Goal: Information Seeking & Learning: Learn about a topic

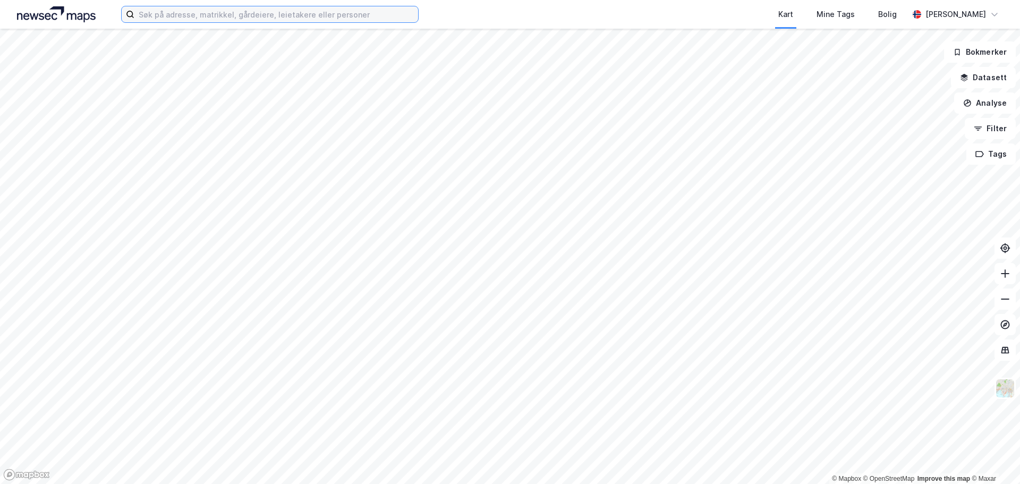
click at [183, 12] on input at bounding box center [276, 14] width 284 height 16
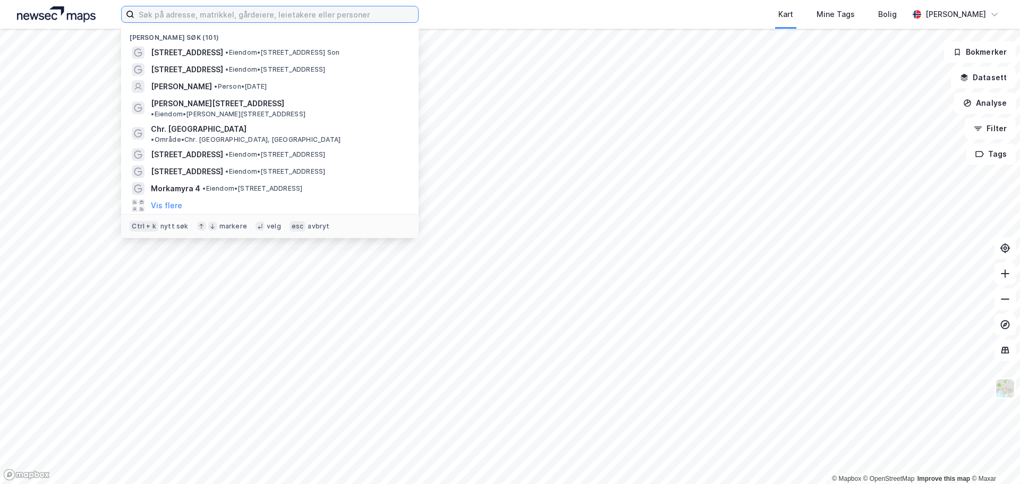
paste input "[PERSON_NAME]"
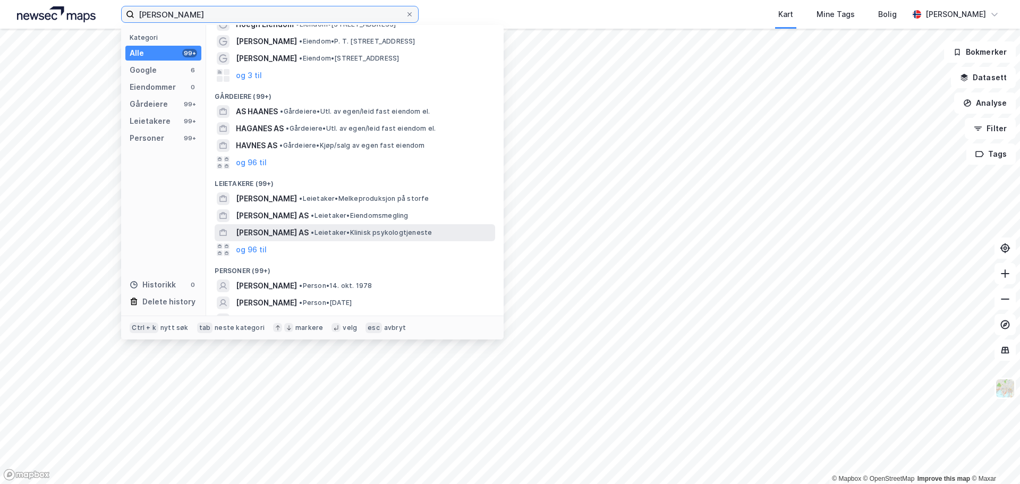
scroll to position [58, 0]
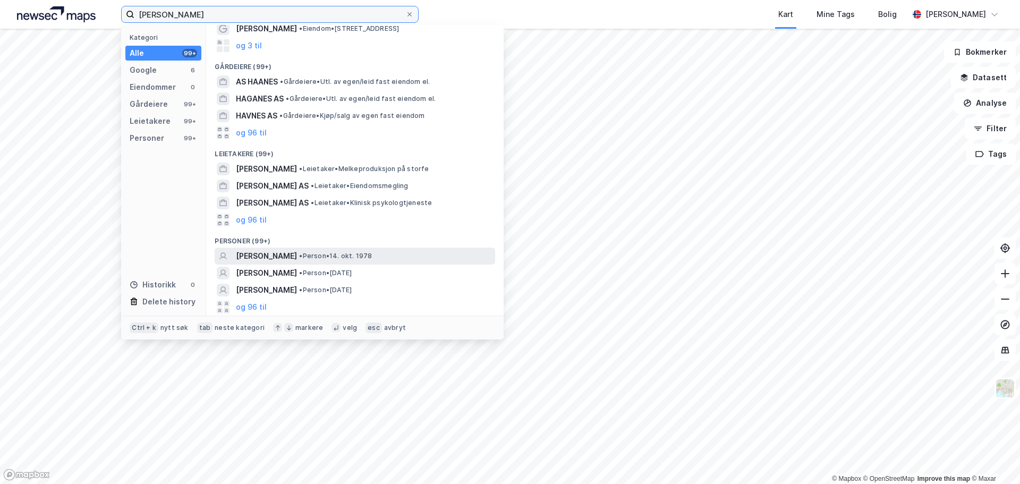
type input "[PERSON_NAME]"
click at [297, 256] on span "[PERSON_NAME]" at bounding box center [266, 256] width 61 height 13
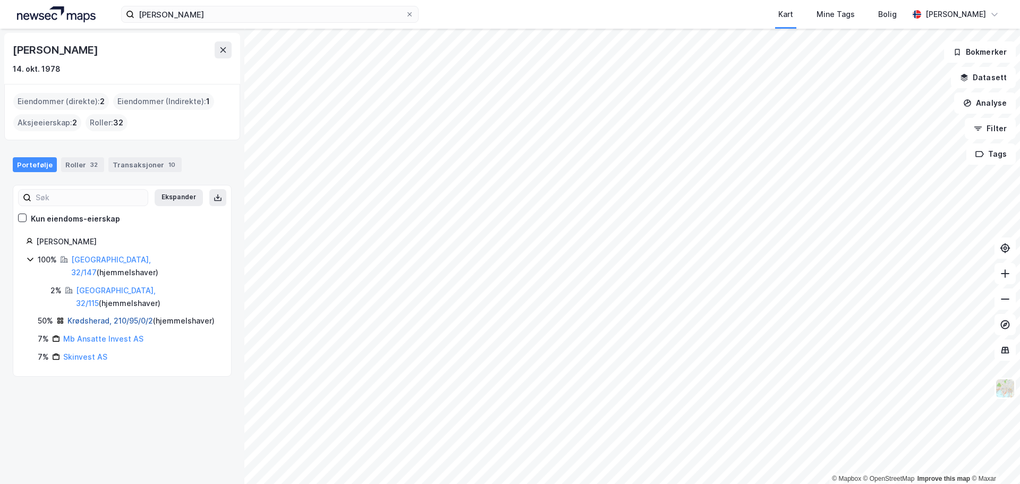
click at [104, 316] on link "Krødsherad, 210/95/0/2" at bounding box center [110, 320] width 86 height 9
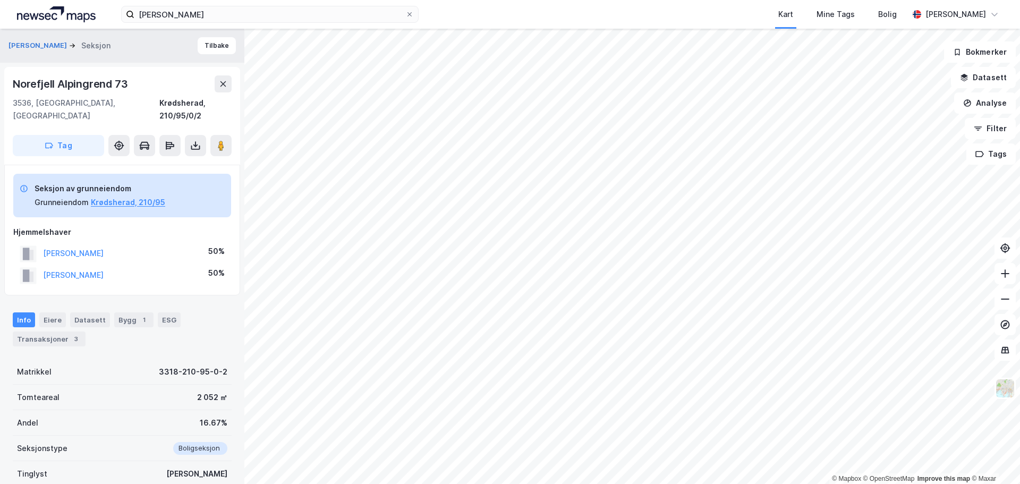
drag, startPoint x: 119, startPoint y: 240, endPoint x: 37, endPoint y: 247, distance: 82.7
click at [37, 247] on div "[PERSON_NAME] 50%" at bounding box center [122, 254] width 218 height 22
copy button "[PERSON_NAME]"
click at [0, 0] on button "[PERSON_NAME]" at bounding box center [0, 0] width 0 height 0
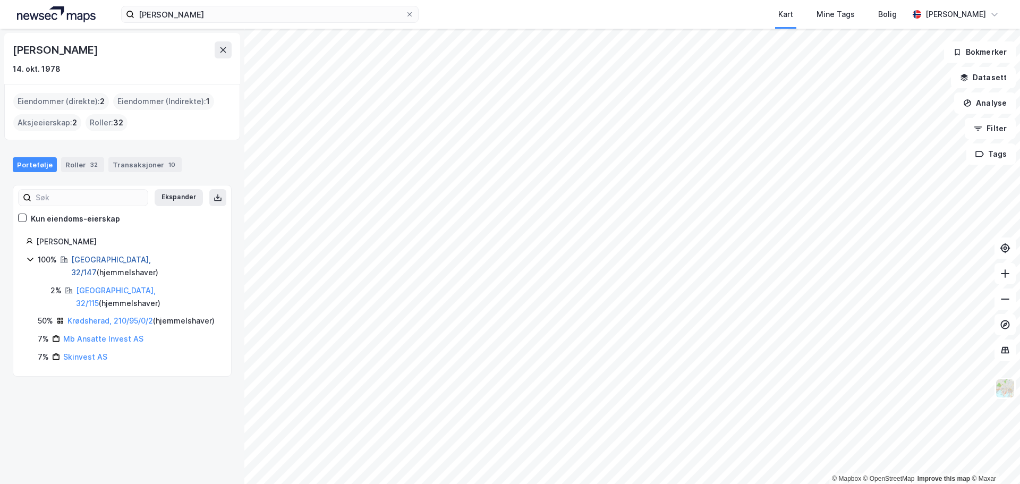
click at [83, 257] on link "[GEOGRAPHIC_DATA], 32/147" at bounding box center [111, 266] width 80 height 22
